Goal: Check status: Check status

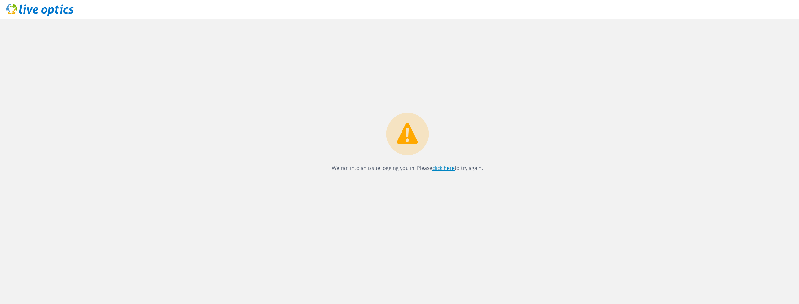
click at [438, 169] on link "click here" at bounding box center [443, 167] width 22 height 7
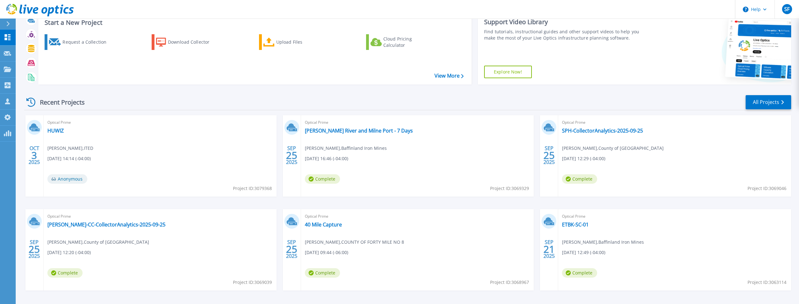
scroll to position [44, 0]
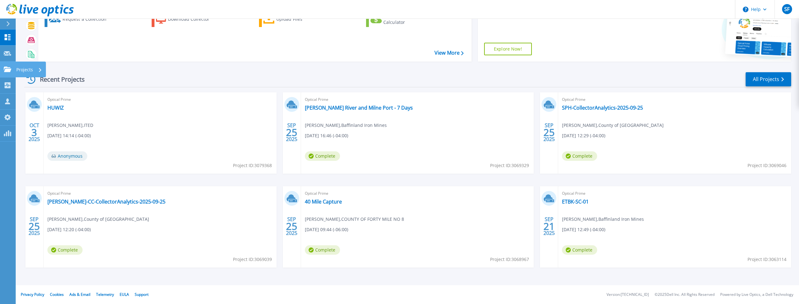
click at [9, 70] on icon at bounding box center [8, 69] width 8 height 5
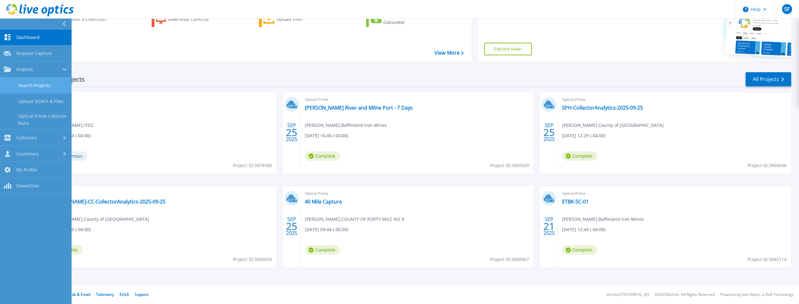
click at [39, 84] on link "Search Projects" at bounding box center [36, 86] width 72 height 16
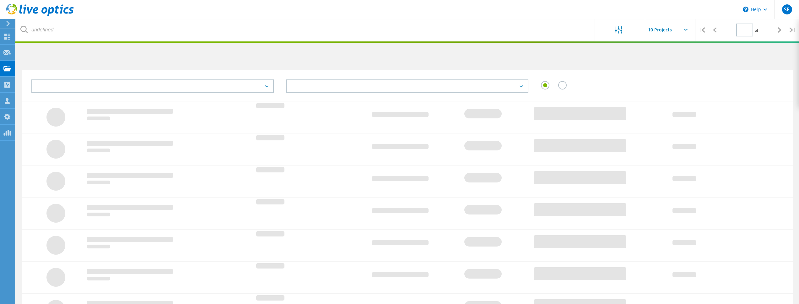
type input "1"
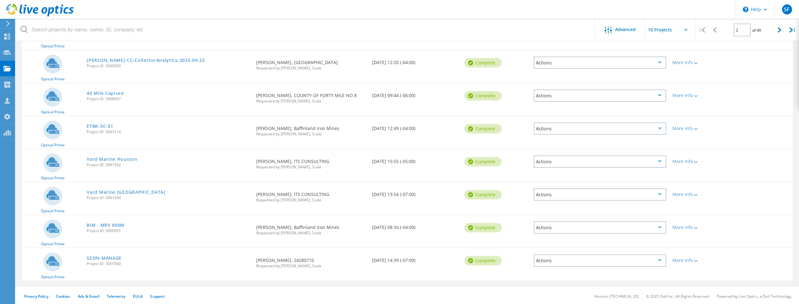
scroll to position [165, 0]
click at [107, 255] on link "SEON-MANAGE" at bounding box center [104, 256] width 35 height 4
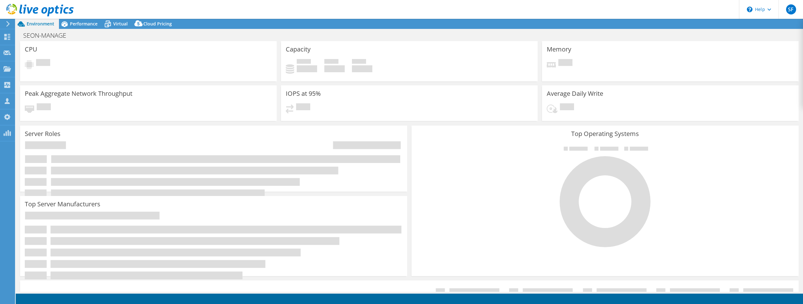
select select "[GEOGRAPHIC_DATA]"
select select "CAD"
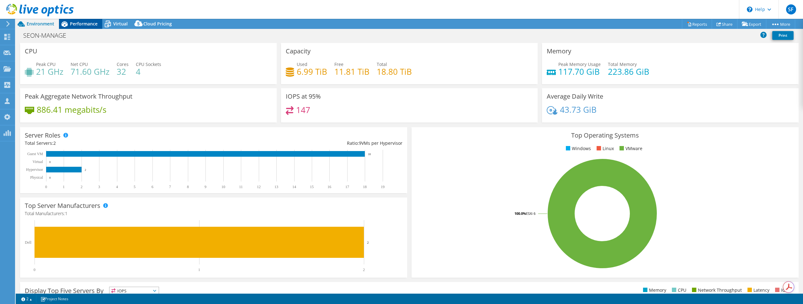
click at [88, 23] on span "Performance" at bounding box center [84, 24] width 28 height 6
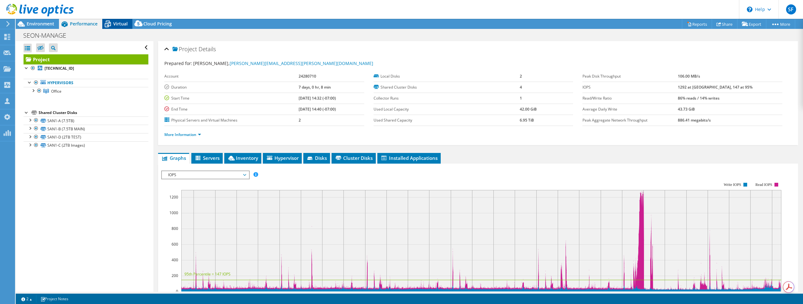
click at [115, 26] on span "Virtual" at bounding box center [120, 24] width 14 height 6
